Goal: Task Accomplishment & Management: Manage account settings

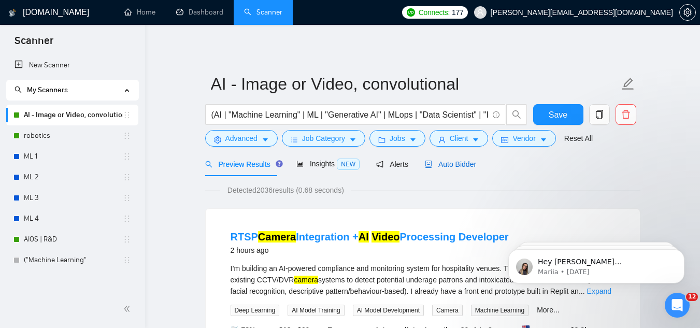
click at [462, 167] on span "Auto Bidder" at bounding box center [450, 164] width 51 height 8
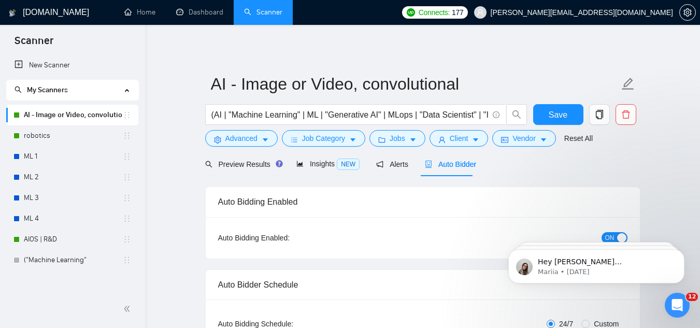
checkbox input "true"
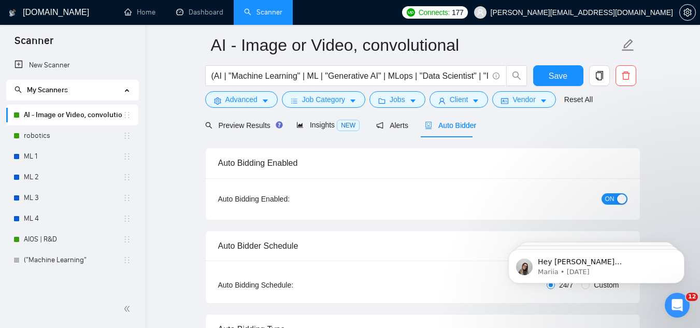
click at [614, 199] on button "ON" at bounding box center [615, 198] width 26 height 11
click at [549, 70] on span "Save" at bounding box center [558, 75] width 19 height 13
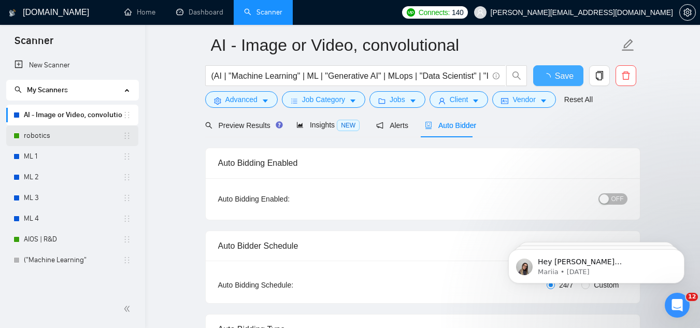
checkbox input "true"
click at [47, 138] on link "robotics" at bounding box center [73, 135] width 99 height 21
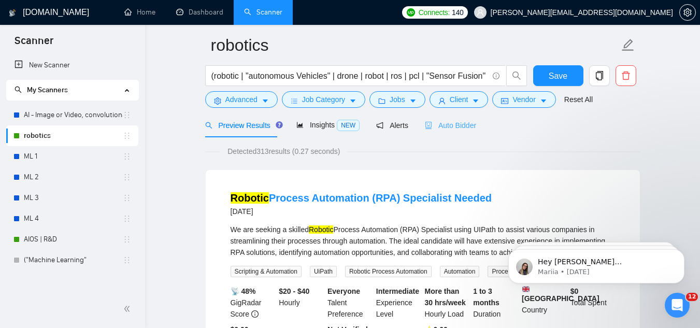
click at [432, 131] on div "Auto Bidder" at bounding box center [450, 125] width 51 height 24
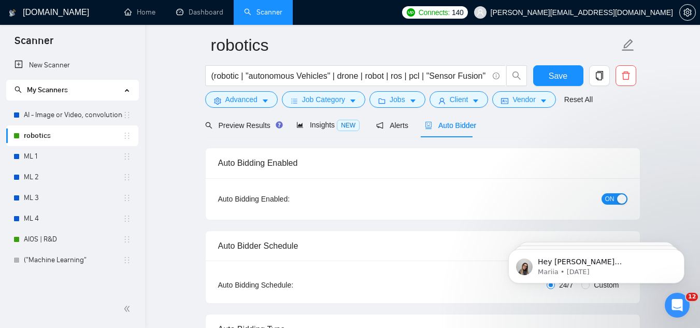
click at [612, 200] on span "ON" at bounding box center [609, 198] width 9 height 11
click at [564, 86] on button "Save" at bounding box center [558, 75] width 50 height 21
click at [71, 238] on link "AIOS | R&D" at bounding box center [73, 239] width 99 height 21
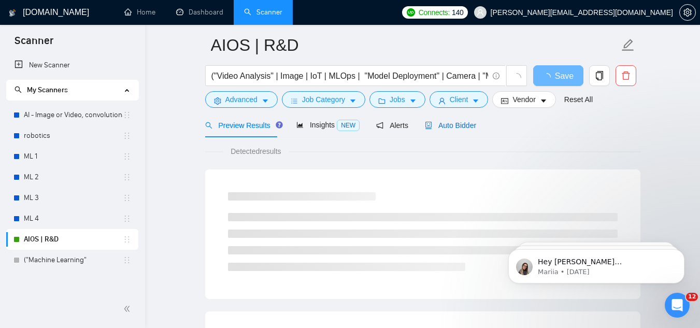
click at [466, 124] on span "Auto Bidder" at bounding box center [450, 125] width 51 height 8
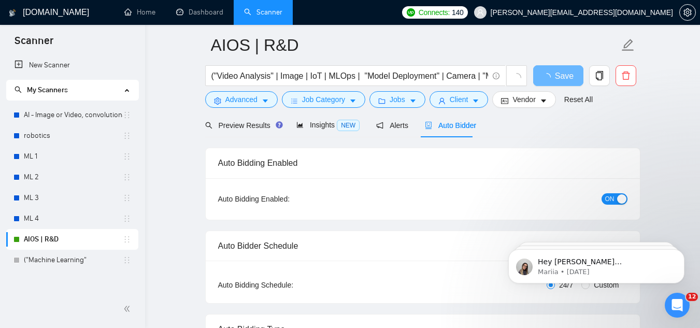
click at [613, 193] on div "ON" at bounding box center [559, 199] width 136 height 12
click at [617, 198] on div "button" at bounding box center [621, 198] width 9 height 9
click at [551, 74] on span "Save" at bounding box center [558, 75] width 19 height 13
